Goal: Find contact information: Find contact information

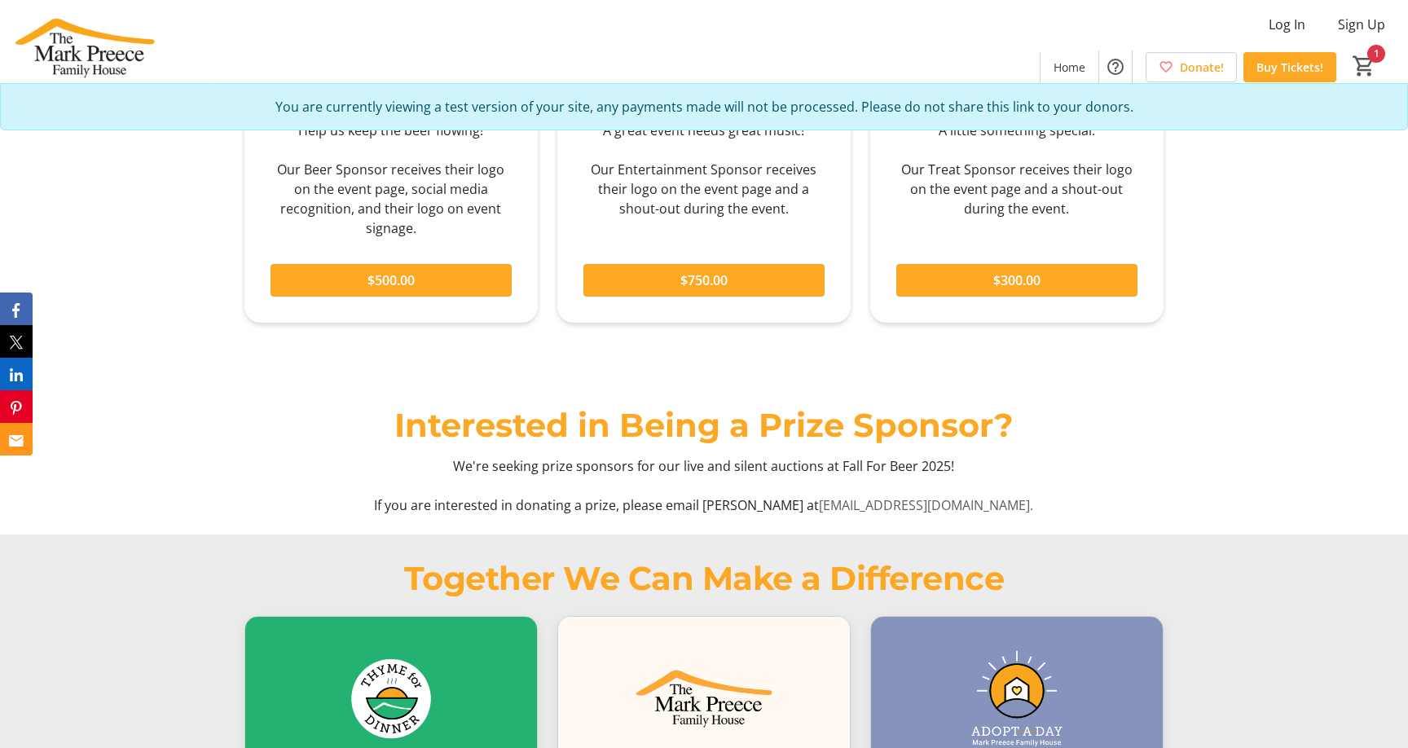
scroll to position [1944, 0]
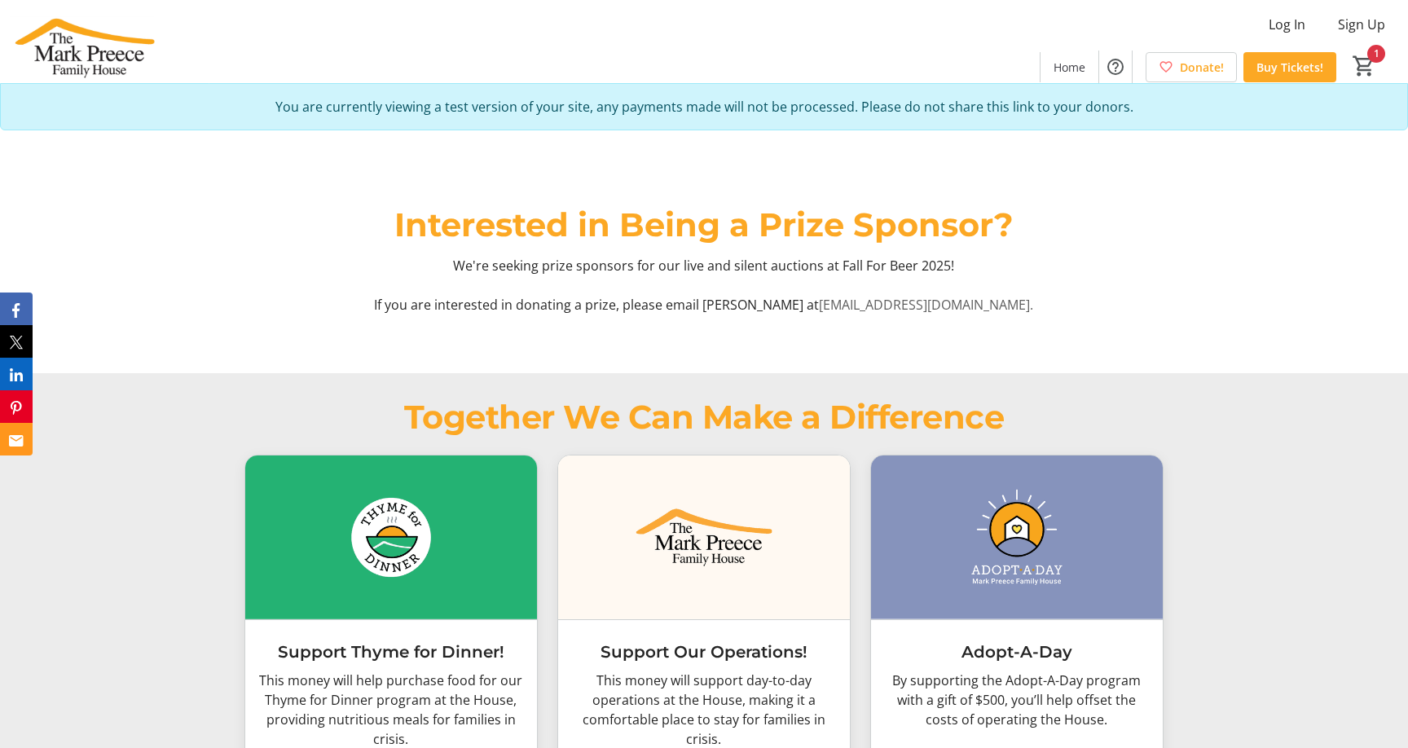
scroll to position [2123, 0]
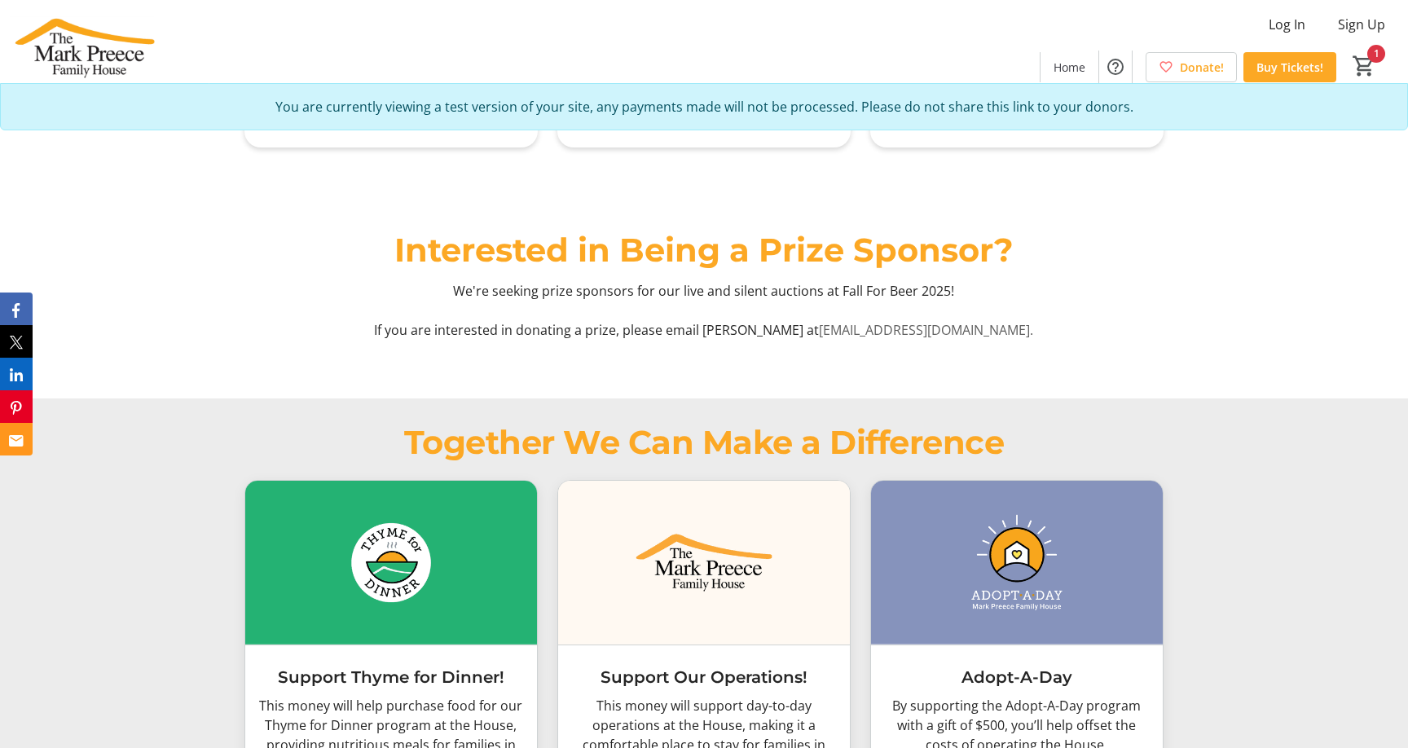
click at [917, 330] on span "[EMAIL_ADDRESS][DOMAIN_NAME]." at bounding box center [926, 330] width 214 height 18
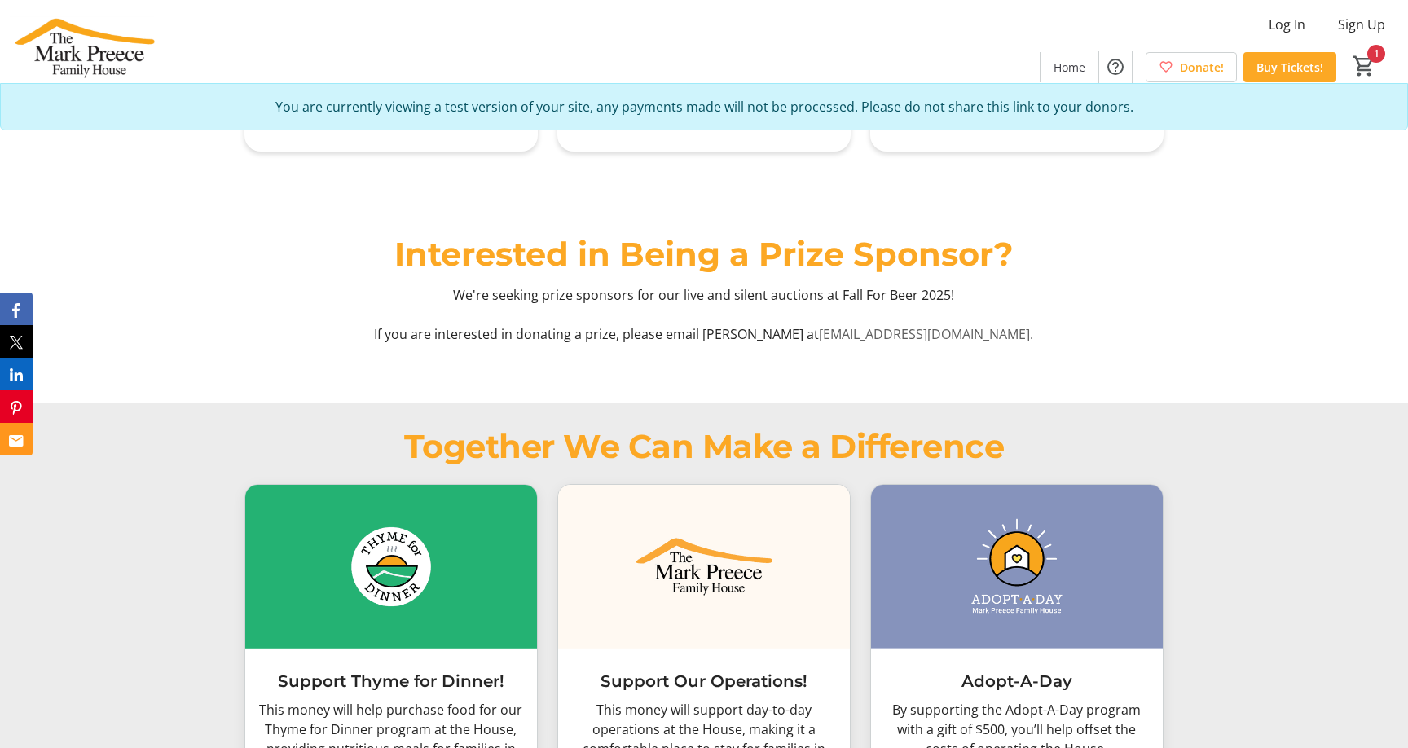
scroll to position [2126, 0]
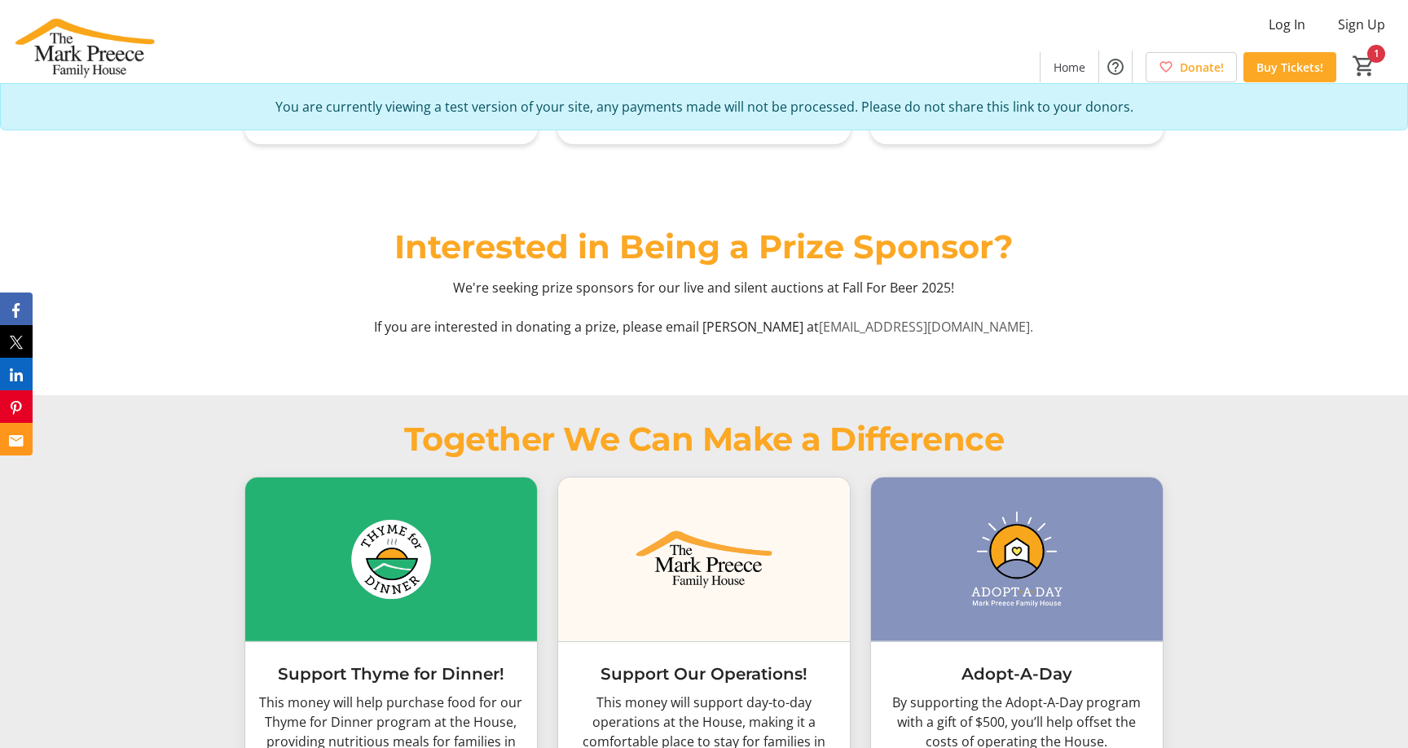
click at [883, 325] on span "[EMAIL_ADDRESS][DOMAIN_NAME]." at bounding box center [926, 327] width 214 height 18
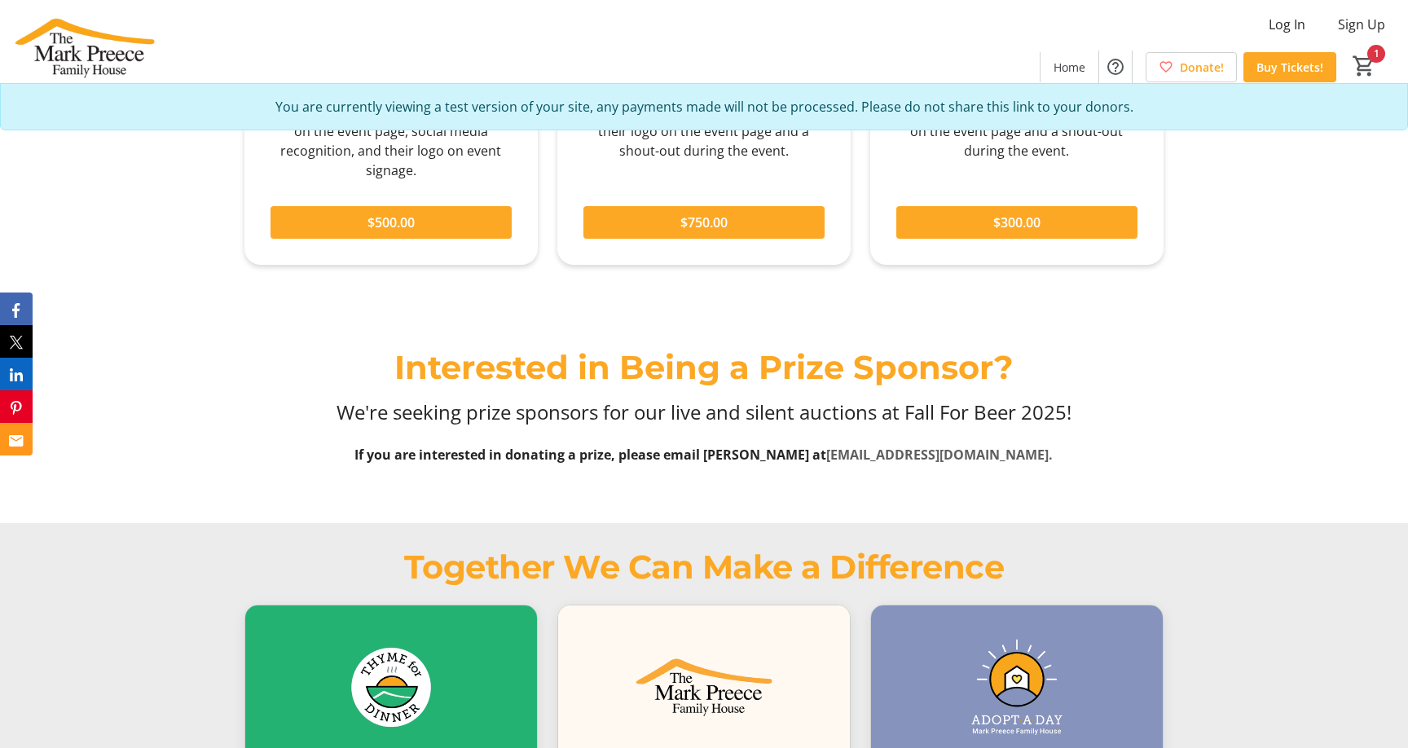
scroll to position [1999, 0]
